Goal: Register for event/course

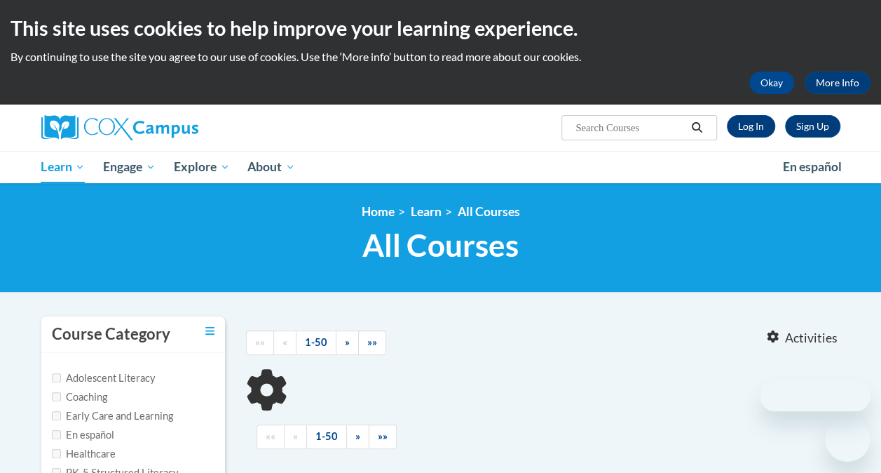
type input "pediatric hearing"
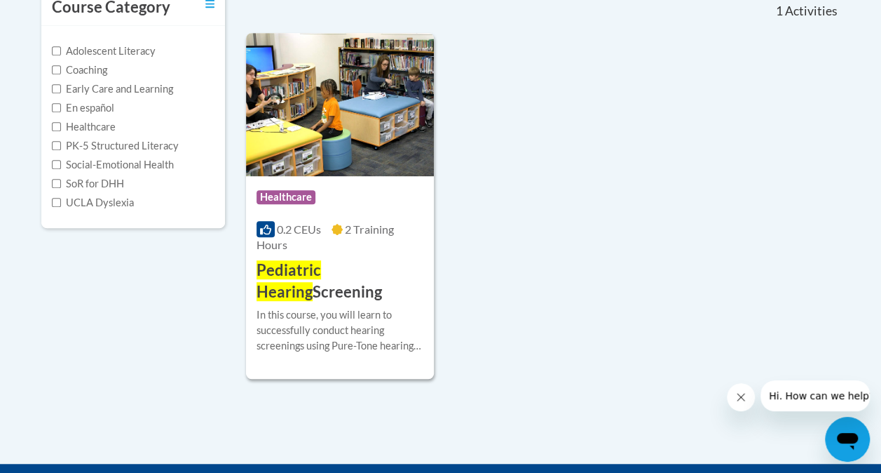
scroll to position [330, 0]
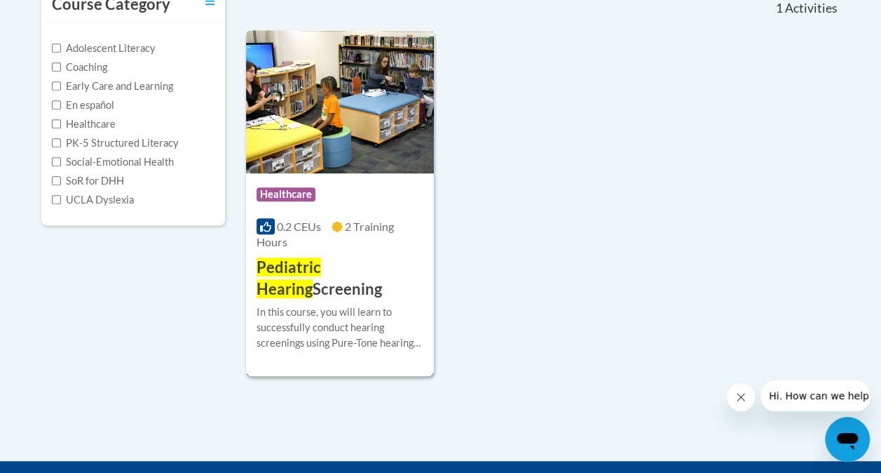
click at [321, 269] on span "Pediatric Hearing" at bounding box center [289, 277] width 65 height 41
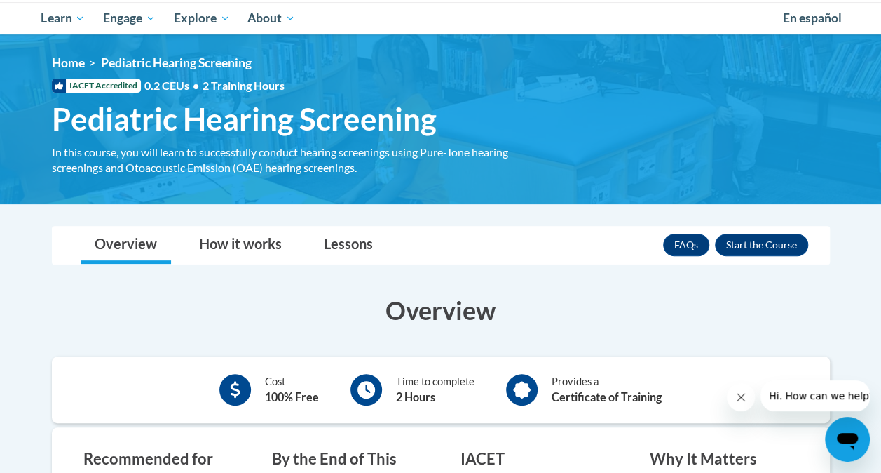
scroll to position [126, 0]
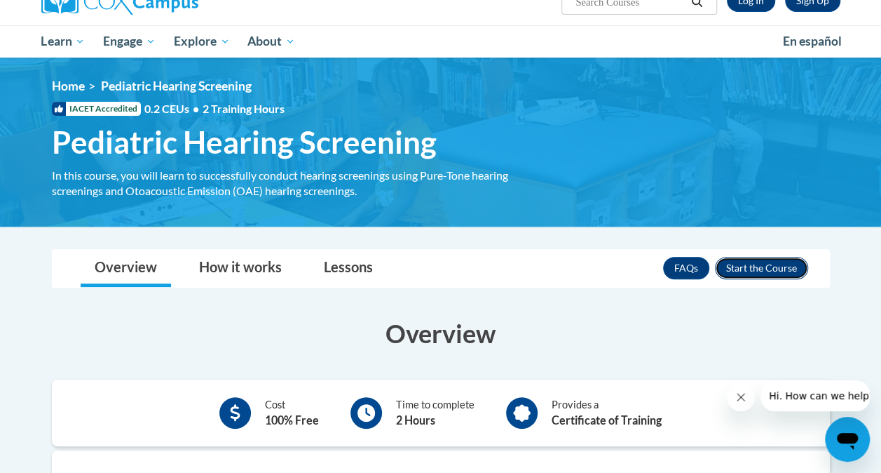
click at [774, 264] on button "Enroll" at bounding box center [761, 268] width 93 height 22
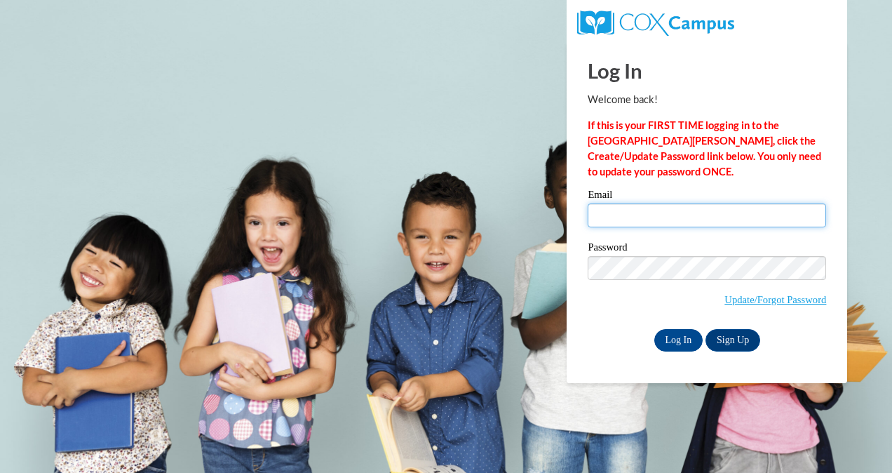
click at [668, 223] on input "Email" at bounding box center [707, 215] width 238 height 24
type input "radamus@paulding.k12.ga.us"
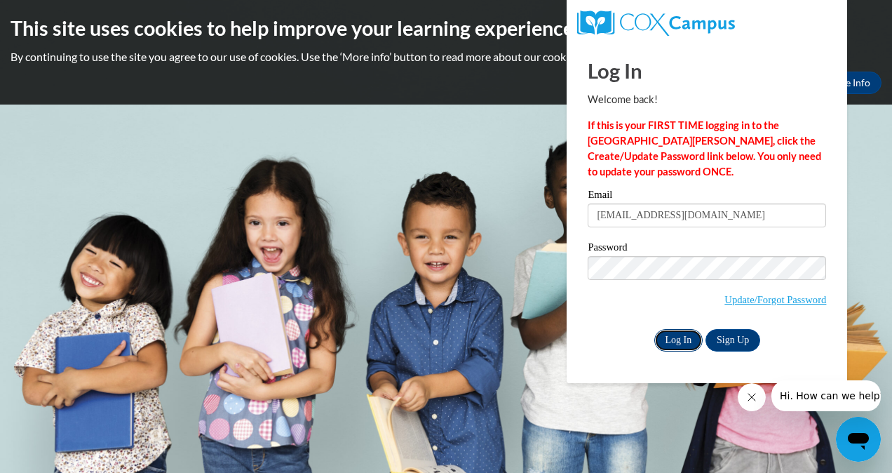
click at [672, 335] on input "Log In" at bounding box center [678, 340] width 49 height 22
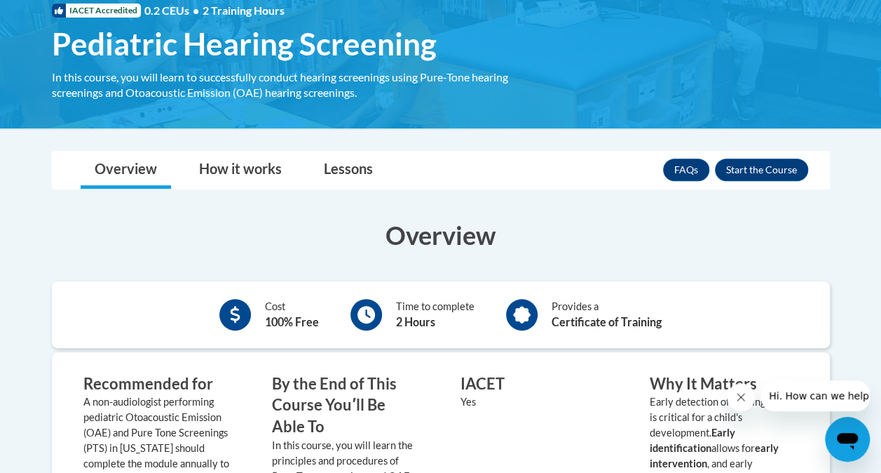
scroll to position [171, 0]
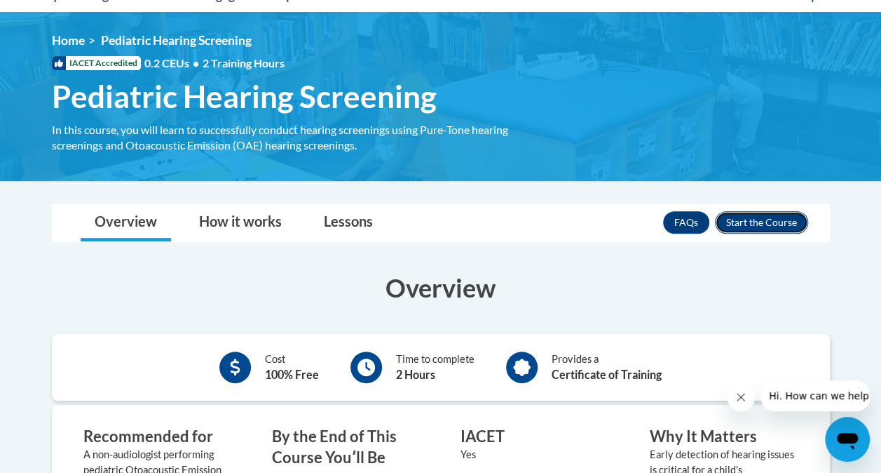
click at [757, 226] on button "Enroll" at bounding box center [761, 222] width 93 height 22
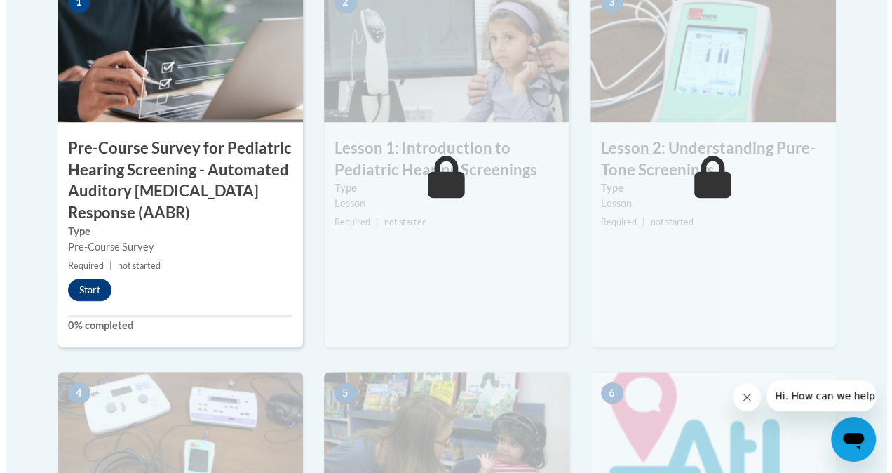
scroll to position [513, 0]
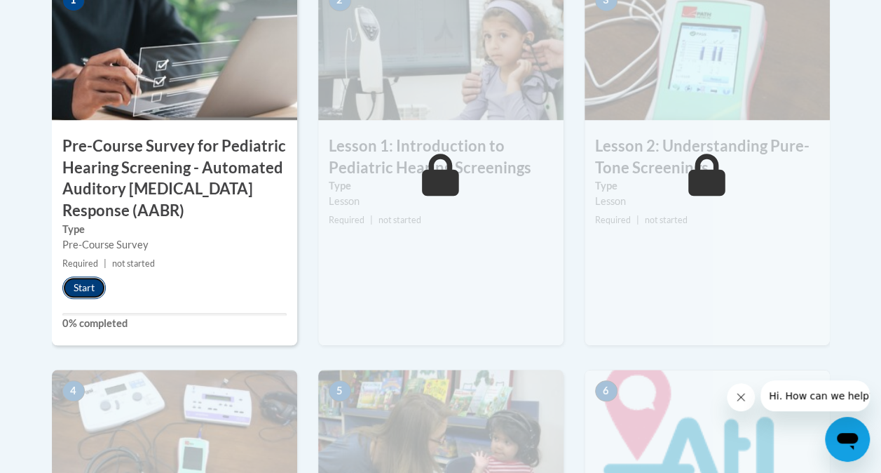
click at [93, 285] on button "Start" at bounding box center [83, 287] width 43 height 22
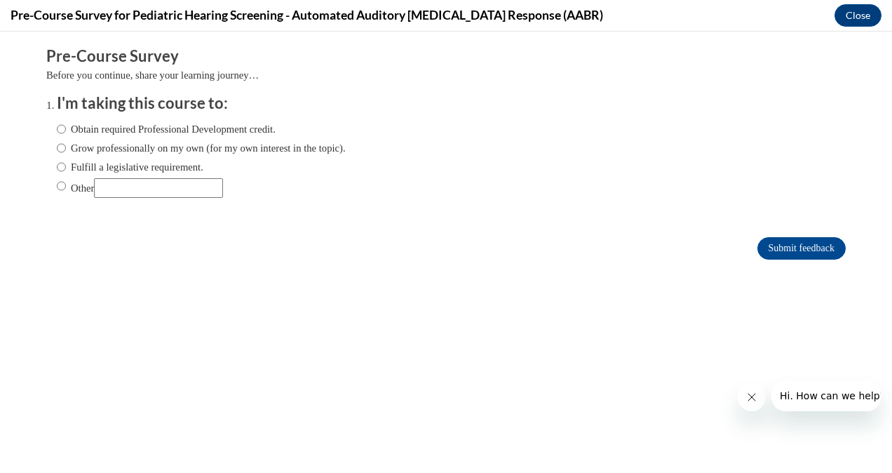
scroll to position [0, 0]
click at [57, 165] on input "Fulfill a legislative requirement." at bounding box center [61, 166] width 9 height 15
radio input "true"
click at [768, 248] on input "Submit feedback" at bounding box center [801, 248] width 88 height 22
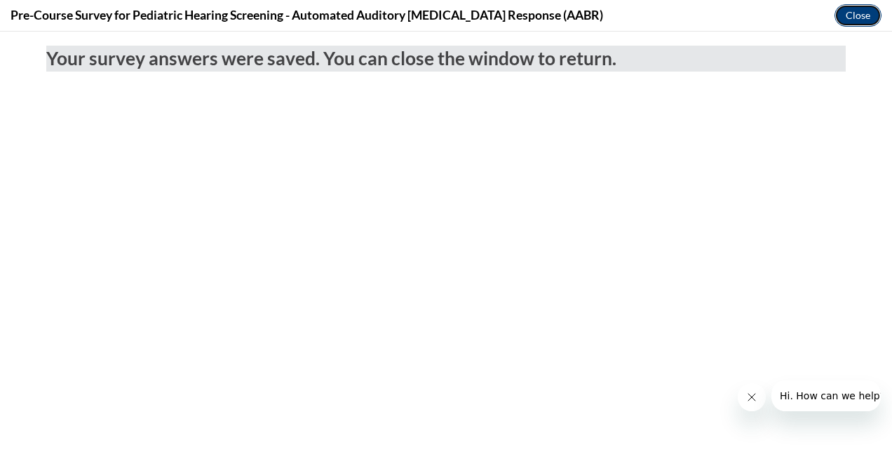
click at [860, 21] on button "Close" at bounding box center [857, 15] width 47 height 22
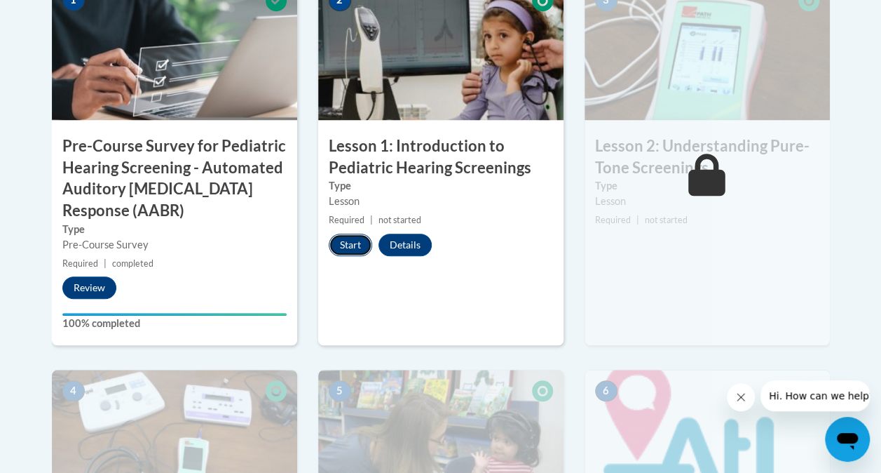
click at [353, 242] on button "Start" at bounding box center [350, 244] width 43 height 22
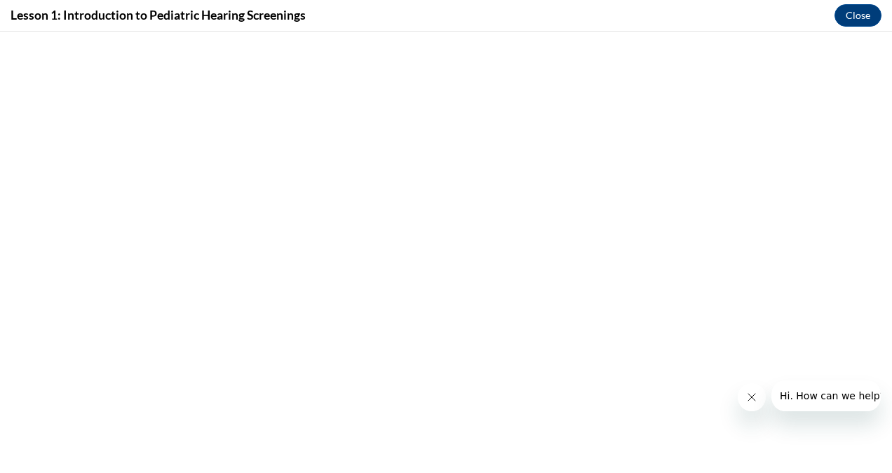
click at [746, 401] on icon "Close message from company" at bounding box center [750, 396] width 11 height 11
